Goal: Check status

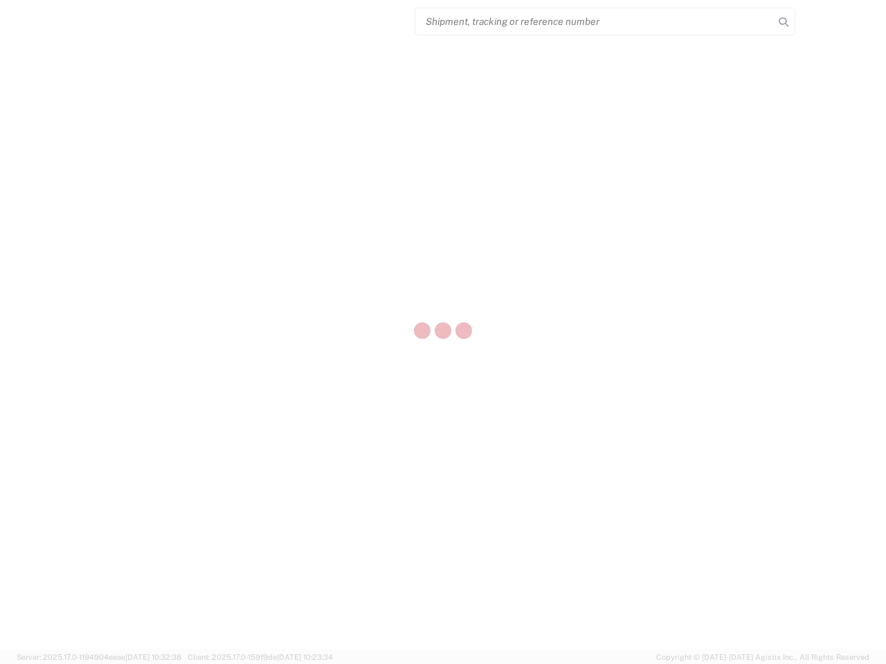
select select "US"
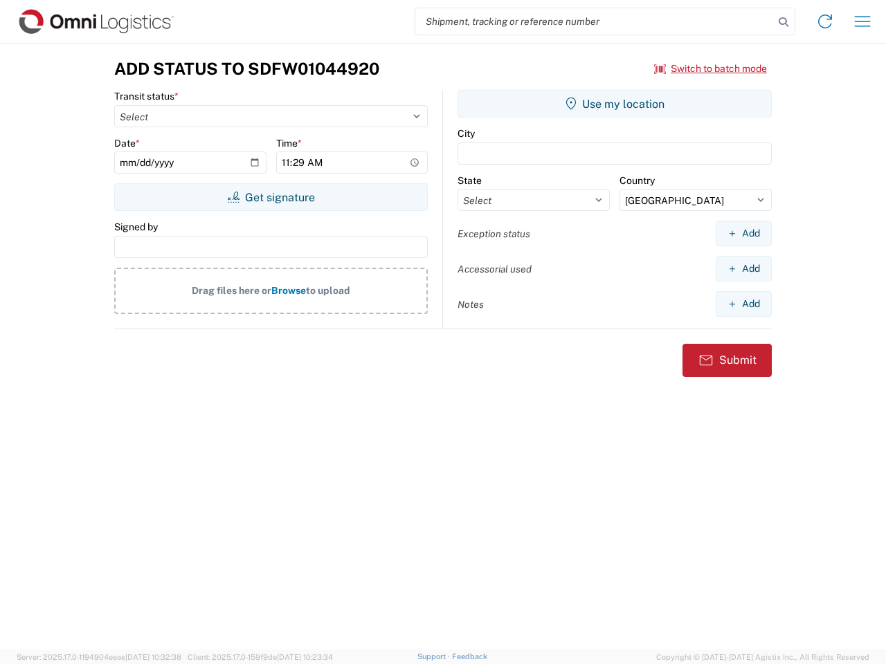
click at [595, 21] on input "search" at bounding box center [594, 21] width 359 height 26
click at [784, 22] on icon at bounding box center [783, 21] width 19 height 19
click at [825, 21] on icon at bounding box center [825, 21] width 22 height 22
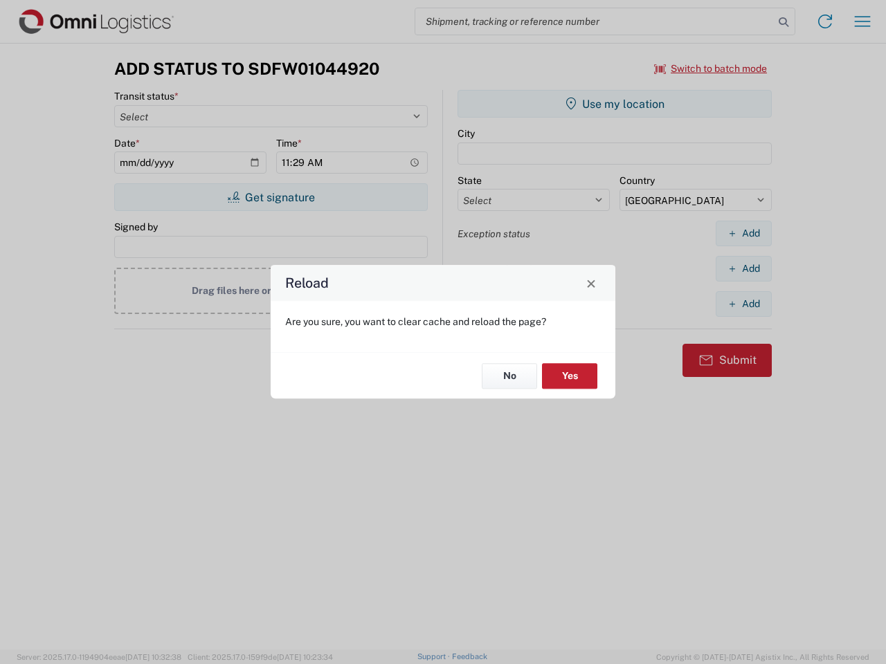
click at [862, 21] on div "Reload Are you sure, you want to clear cache and reload the page? No Yes" at bounding box center [443, 332] width 886 height 664
click at [711, 69] on div "Reload Are you sure, you want to clear cache and reload the page? No Yes" at bounding box center [443, 332] width 886 height 664
click at [271, 197] on div "Reload Are you sure, you want to clear cache and reload the page? No Yes" at bounding box center [443, 332] width 886 height 664
click at [615, 104] on div "Reload Are you sure, you want to clear cache and reload the page? No Yes" at bounding box center [443, 332] width 886 height 664
click at [743, 233] on div "Reload Are you sure, you want to clear cache and reload the page? No Yes" at bounding box center [443, 332] width 886 height 664
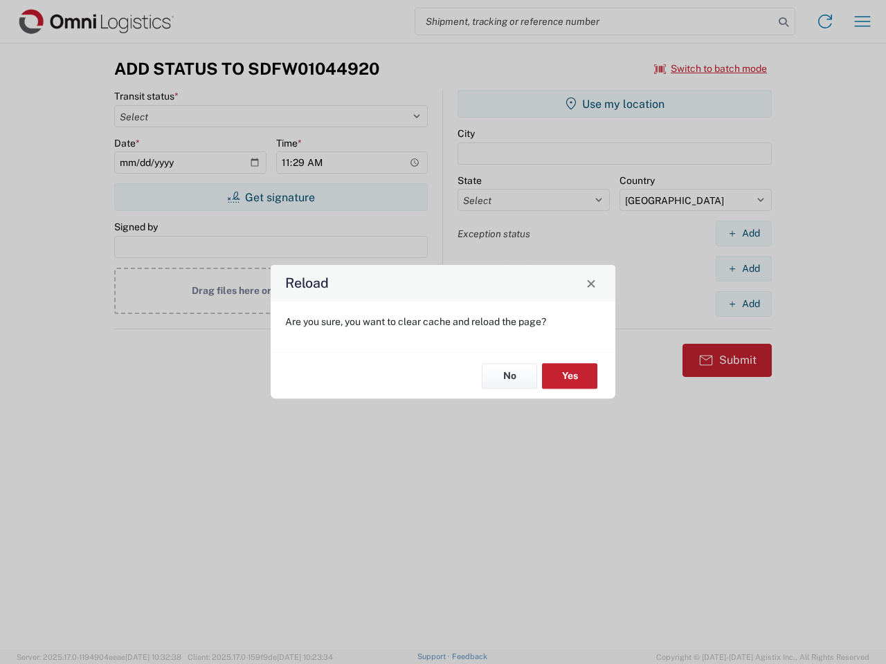
click at [743, 269] on div "Reload Are you sure, you want to clear cache and reload the page? No Yes" at bounding box center [443, 332] width 886 height 664
click at [743, 304] on div "Reload Are you sure, you want to clear cache and reload the page? No Yes" at bounding box center [443, 332] width 886 height 664
